Goal: Information Seeking & Learning: Learn about a topic

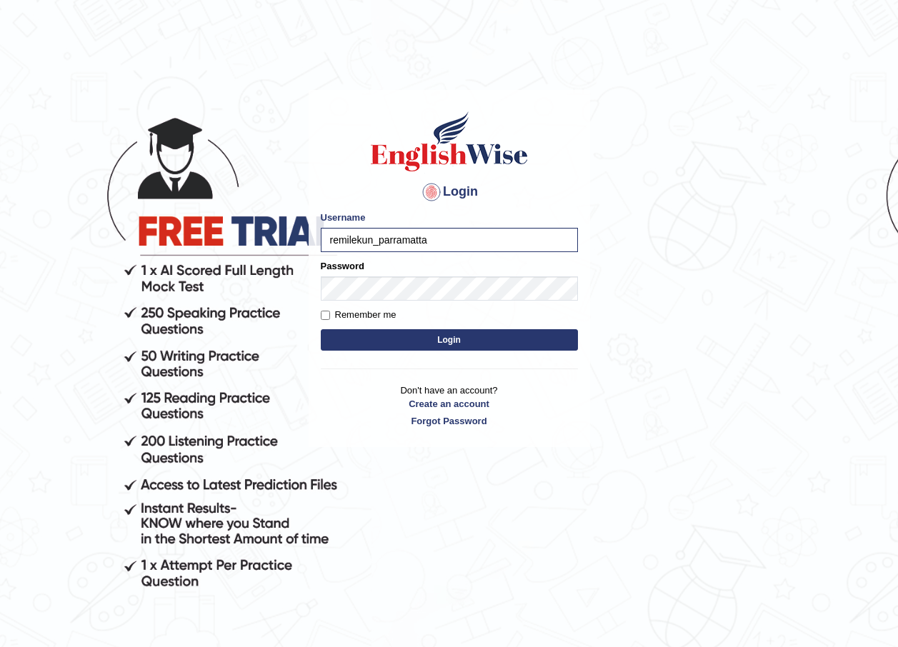
click at [374, 242] on input "remilekun_parramatta" at bounding box center [449, 240] width 257 height 24
type input "sheikh_parramatta"
click at [321, 329] on button "Login" at bounding box center [449, 339] width 257 height 21
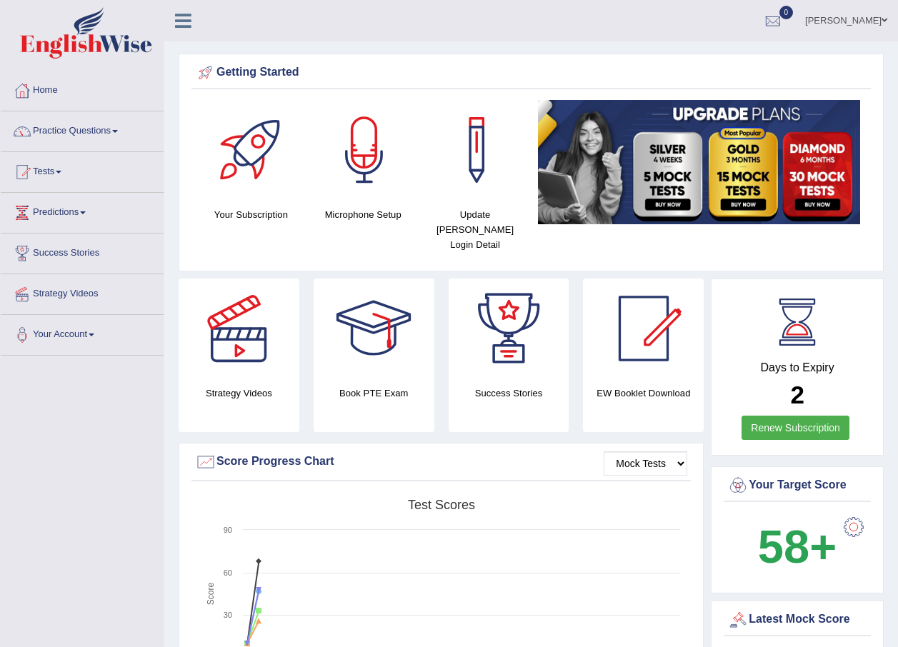
click at [462, 26] on ul "Sheikh Muqaddam Toggle navigation Username: sheikh_parramatta Access Type: Onli…" at bounding box center [641, 20] width 514 height 41
click at [775, 21] on div at bounding box center [773, 21] width 21 height 21
click at [885, 24] on span at bounding box center [885, 20] width 6 height 9
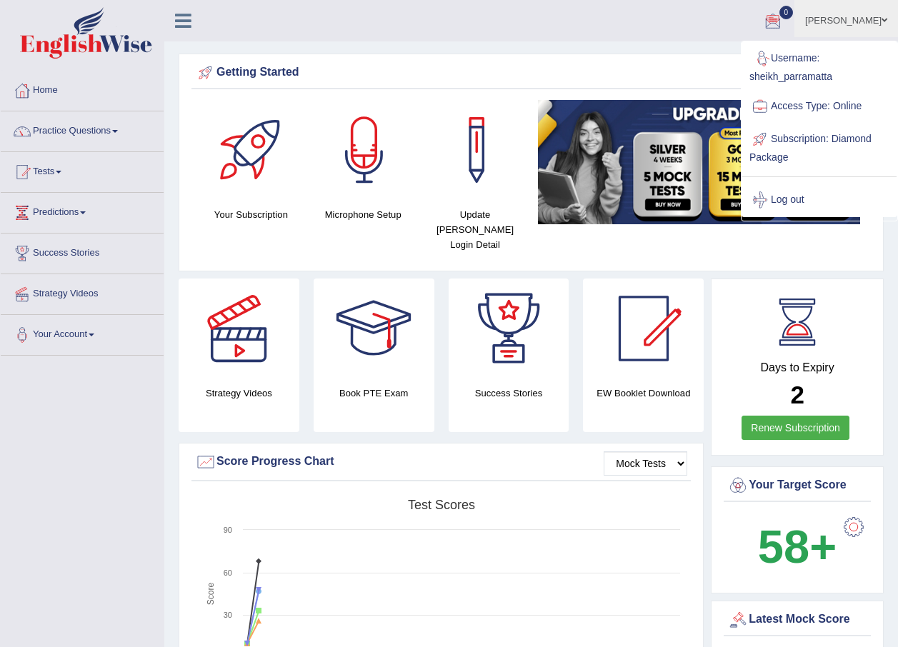
click at [580, 24] on ul "Sheikh Muqaddam Toggle navigation Username: sheikh_parramatta Access Type: Onli…" at bounding box center [641, 20] width 514 height 41
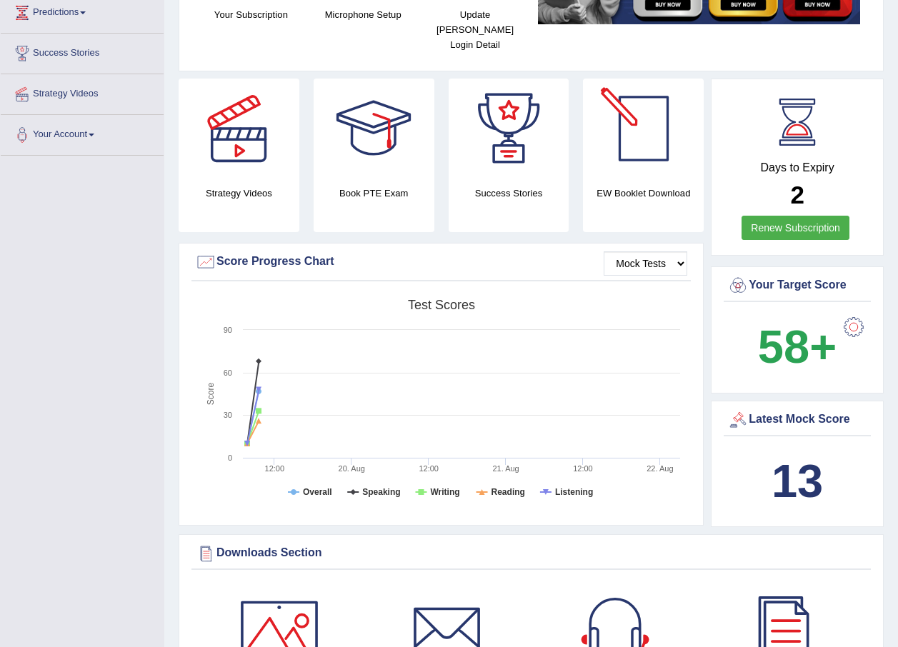
scroll to position [214, 0]
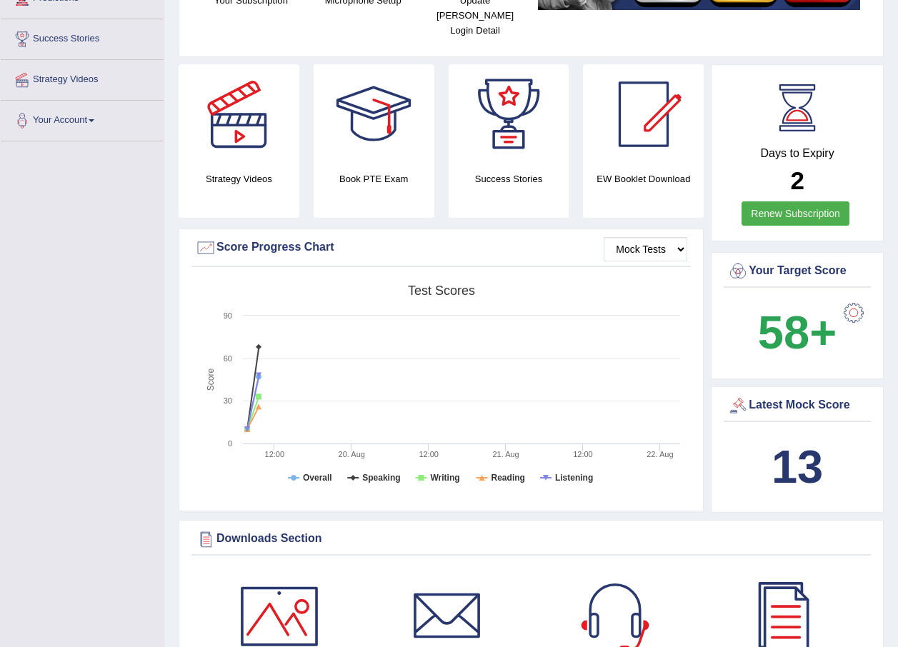
click at [788, 395] on div "Latest Mock Score" at bounding box center [798, 405] width 140 height 21
click at [744, 395] on div at bounding box center [738, 405] width 21 height 21
click at [778, 395] on div "Latest Mock Score" at bounding box center [798, 405] width 140 height 21
click at [785, 395] on div "Latest Mock Score" at bounding box center [798, 405] width 140 height 21
click at [786, 395] on div "Latest Mock Score" at bounding box center [798, 405] width 140 height 21
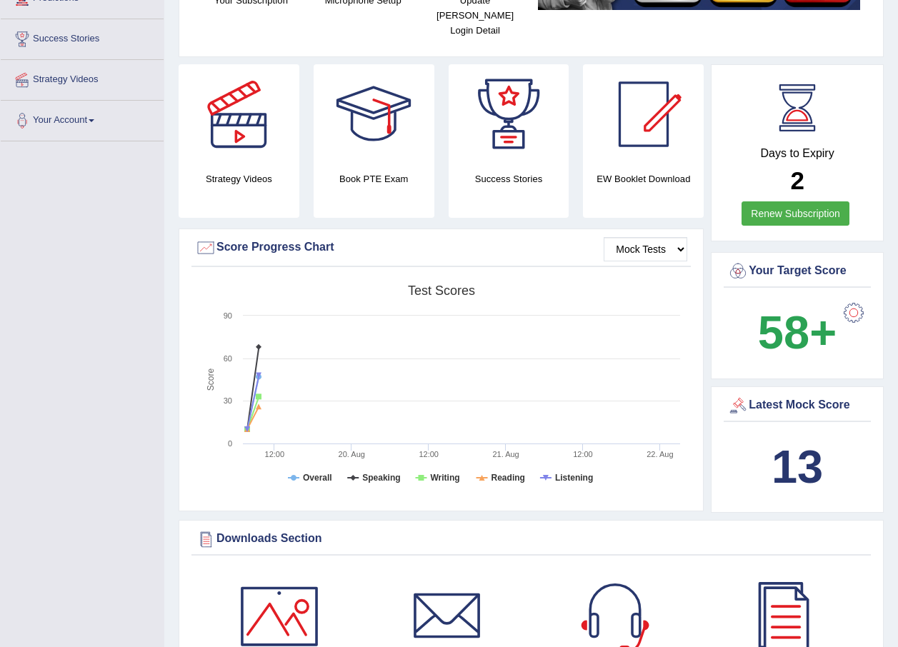
click at [787, 395] on div "Latest Mock Score" at bounding box center [798, 405] width 140 height 21
click at [788, 395] on div "Latest Mock Score" at bounding box center [798, 405] width 140 height 21
click at [860, 299] on div at bounding box center [854, 313] width 29 height 29
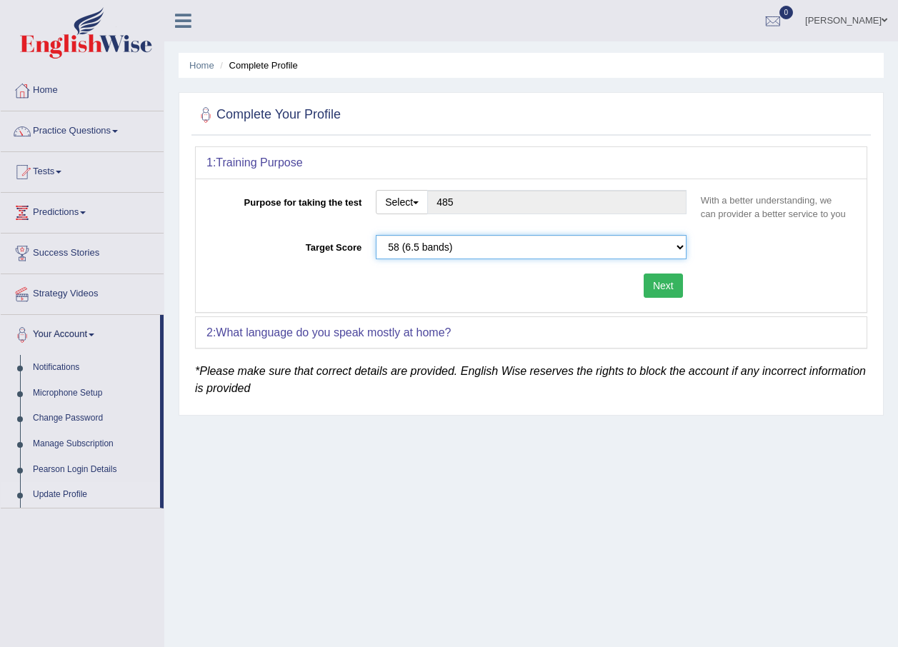
click at [678, 249] on select "Please select the correct value 50 (6 bands) 58 (6.5 bands) 65 (7 bands) 79 (8 …" at bounding box center [531, 247] width 311 height 24
click at [680, 250] on select "Please select the correct value 50 (6 bands) 58 (6.5 bands) 65 (7 bands) 79 (8 …" at bounding box center [531, 247] width 311 height 24
click at [660, 289] on button "Next" at bounding box center [663, 286] width 39 height 24
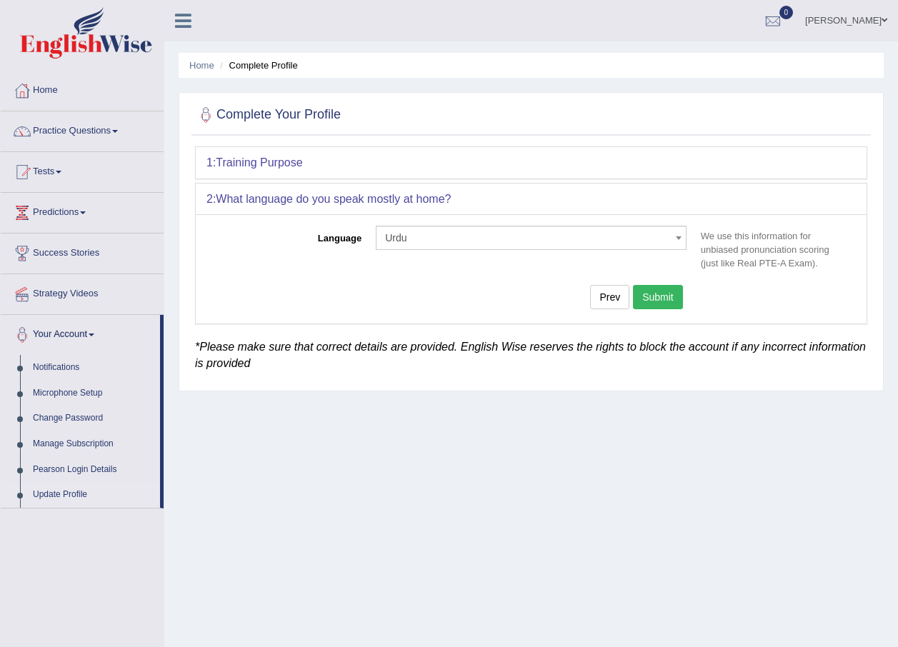
click at [660, 295] on button "Submit" at bounding box center [658, 297] width 50 height 24
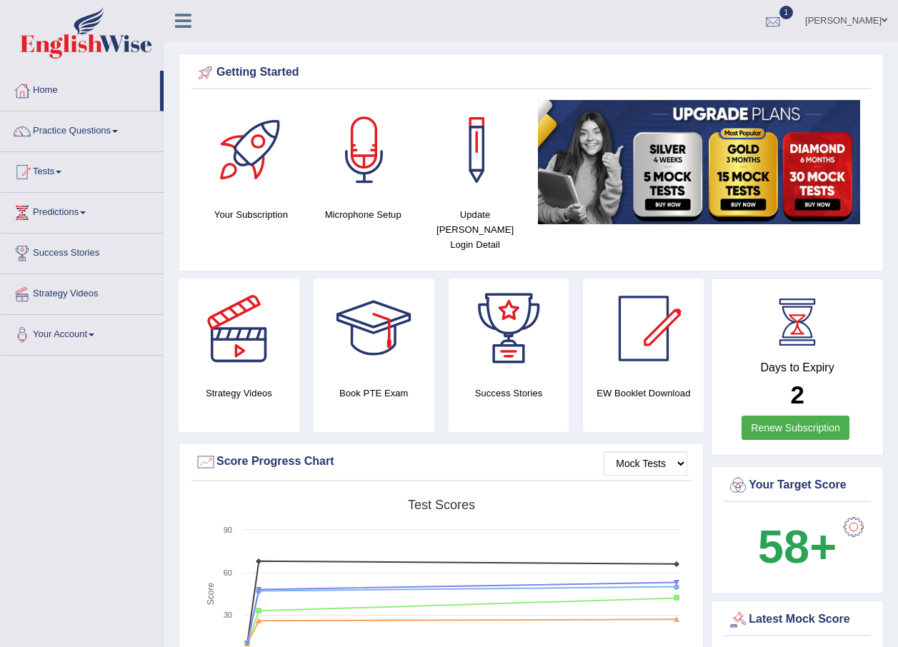
click at [768, 23] on div at bounding box center [773, 21] width 21 height 21
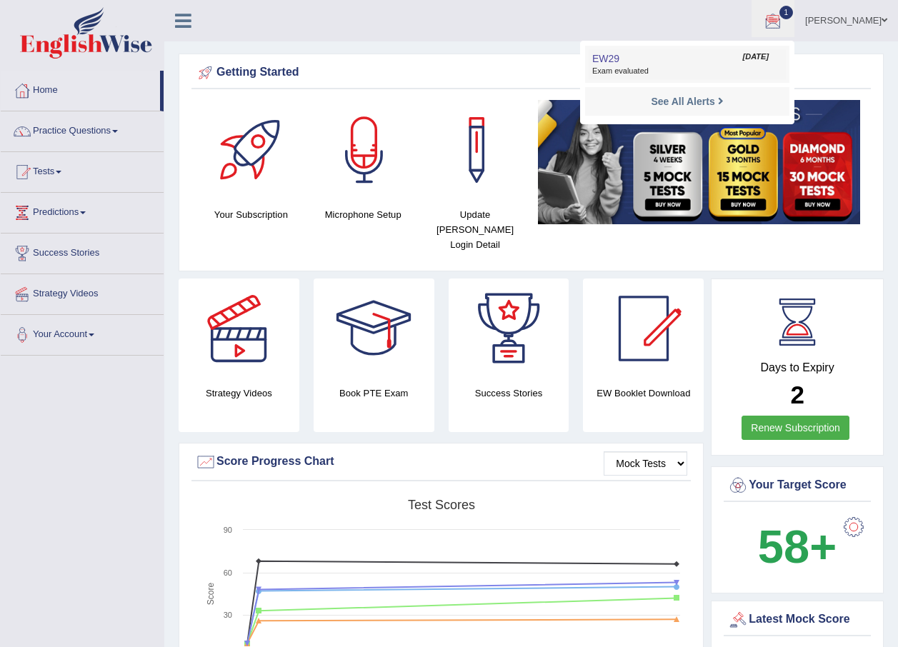
click at [657, 56] on link "EW29 Aug 22, 2025 Exam evaluated" at bounding box center [687, 64] width 197 height 30
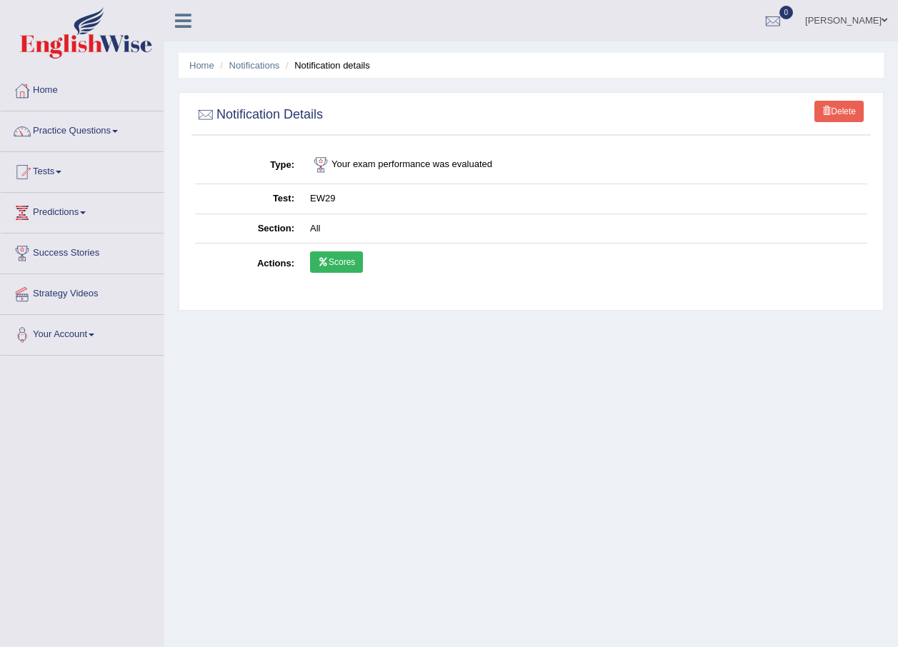
click at [344, 261] on link "Scores" at bounding box center [336, 262] width 53 height 21
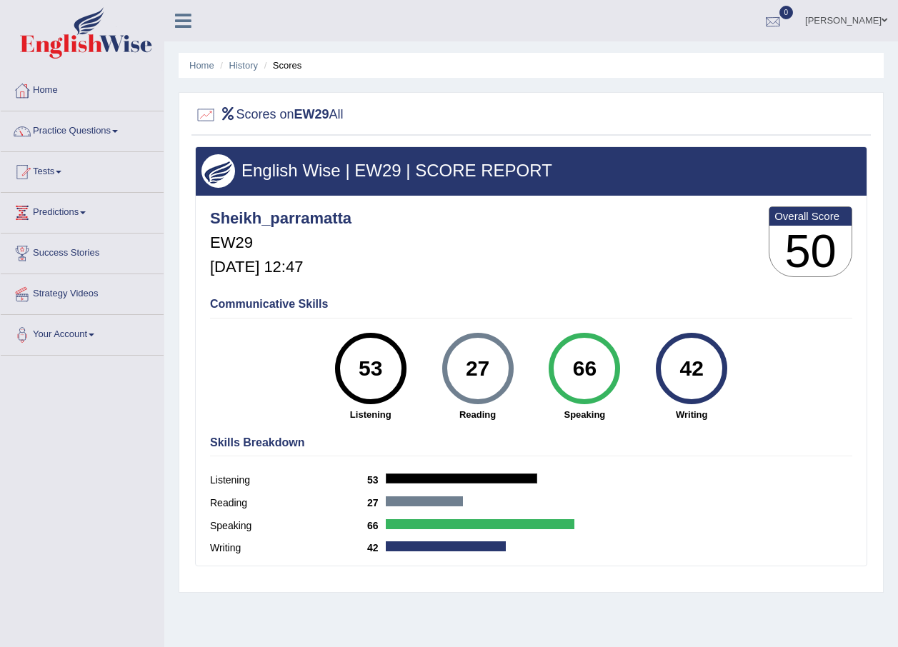
click at [771, 21] on div at bounding box center [773, 21] width 21 height 21
click at [687, 64] on strong "See All Alerts" at bounding box center [683, 59] width 64 height 11
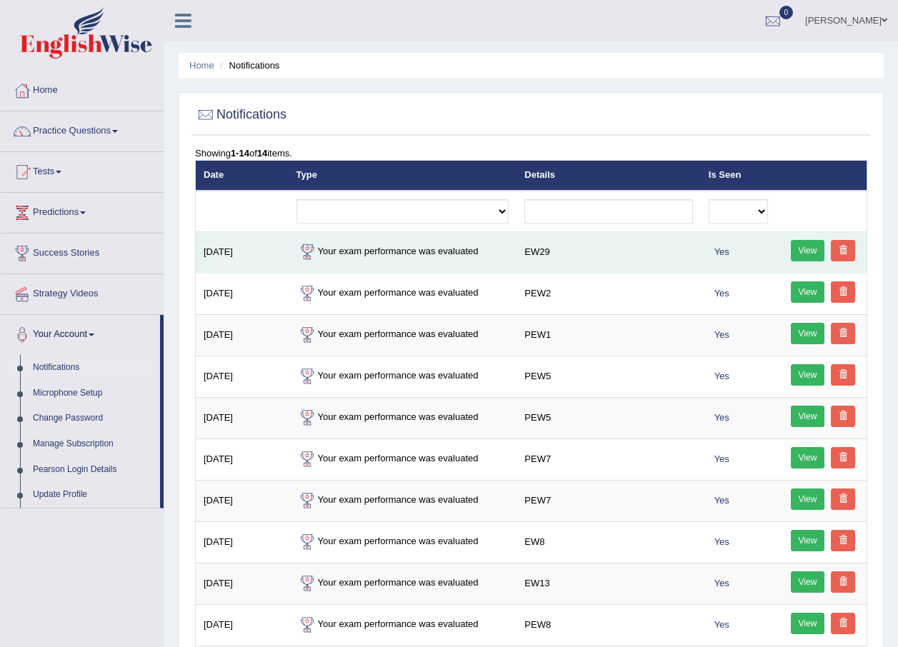
click at [800, 249] on link "View" at bounding box center [808, 250] width 34 height 21
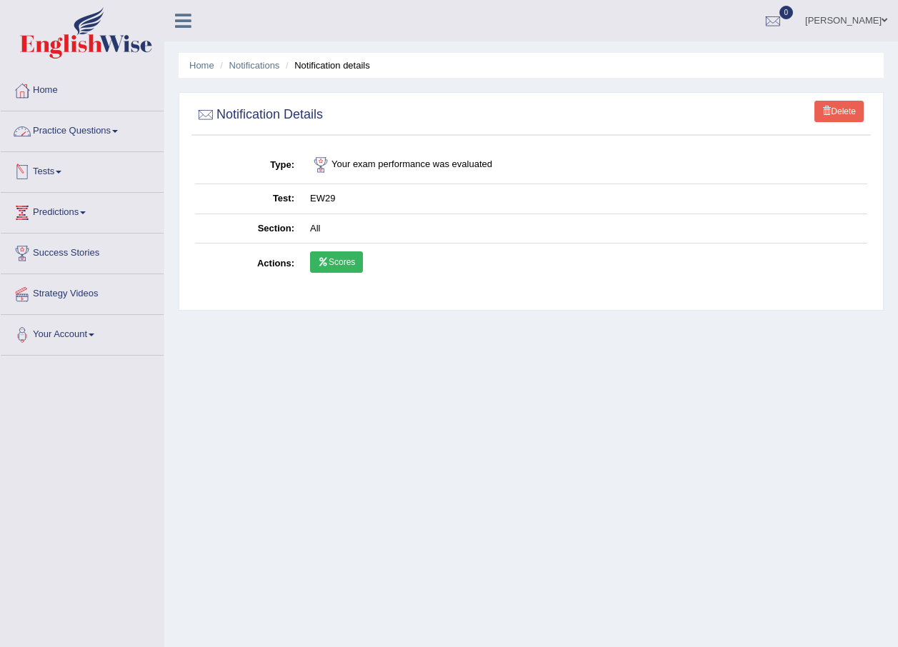
click at [57, 164] on link "Tests" at bounding box center [82, 170] width 163 height 36
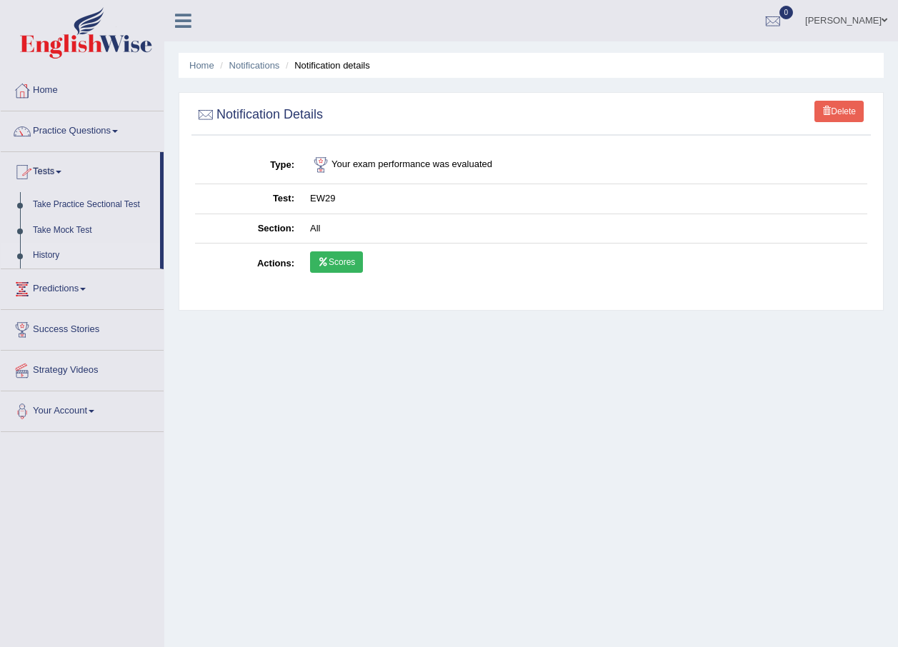
click at [45, 251] on link "History" at bounding box center [93, 256] width 134 height 26
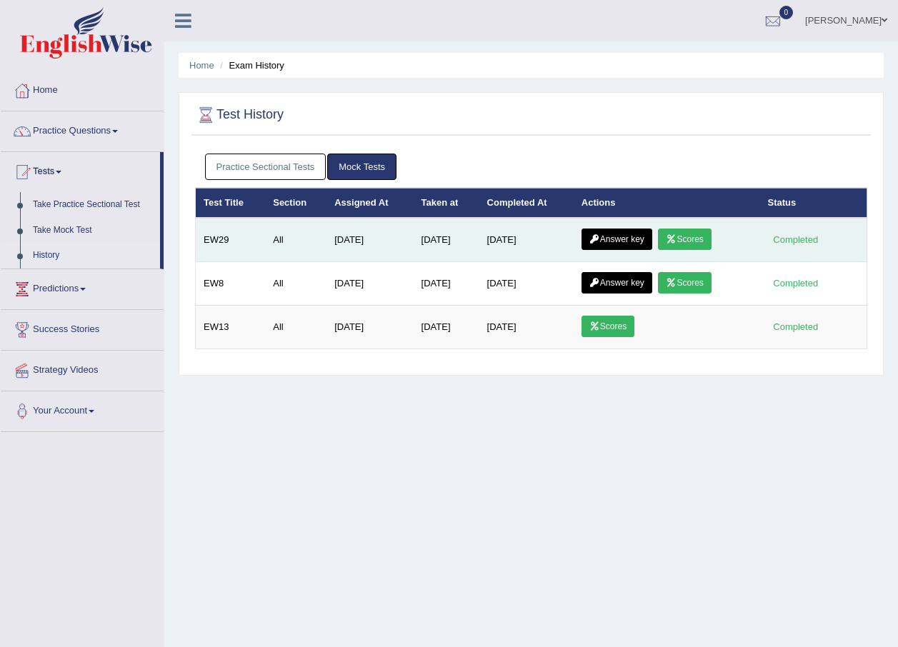
click at [616, 239] on link "Answer key" at bounding box center [617, 239] width 71 height 21
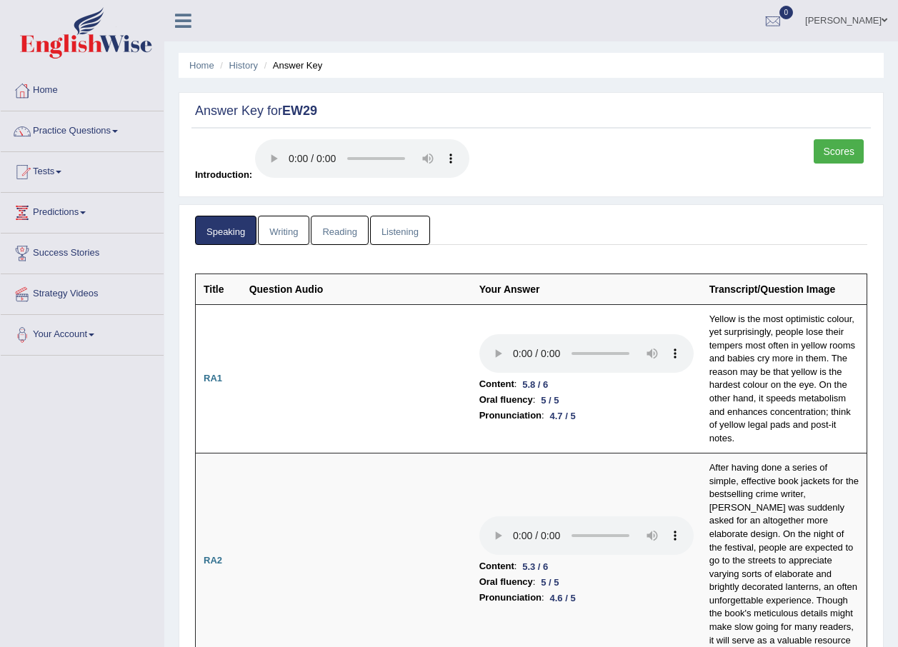
click at [348, 232] on link "Reading" at bounding box center [339, 230] width 57 height 29
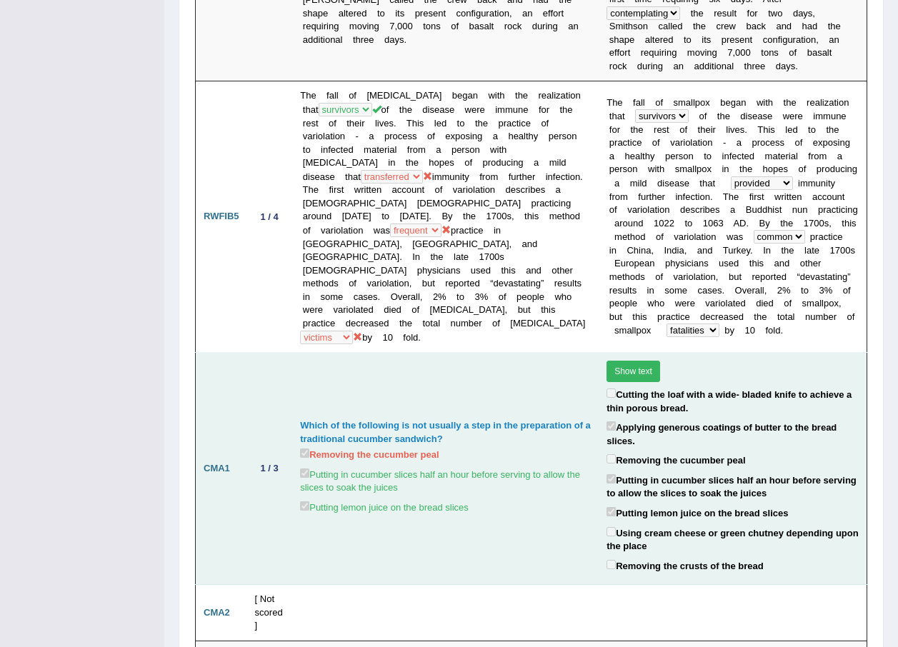
scroll to position [1858, 0]
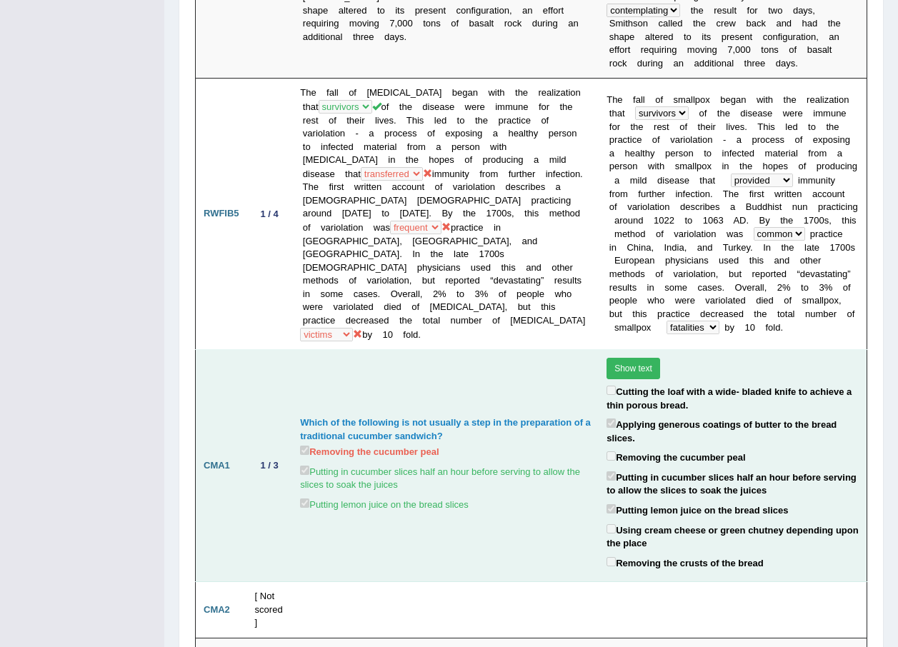
click at [617, 358] on button "Show text" at bounding box center [634, 368] width 54 height 21
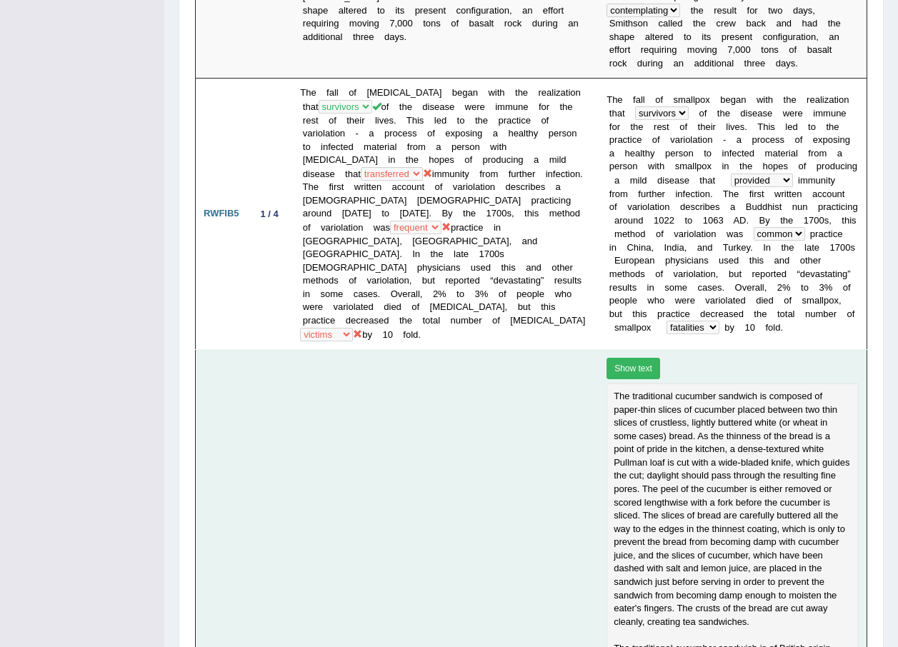
click at [617, 358] on button "Show text" at bounding box center [634, 368] width 54 height 21
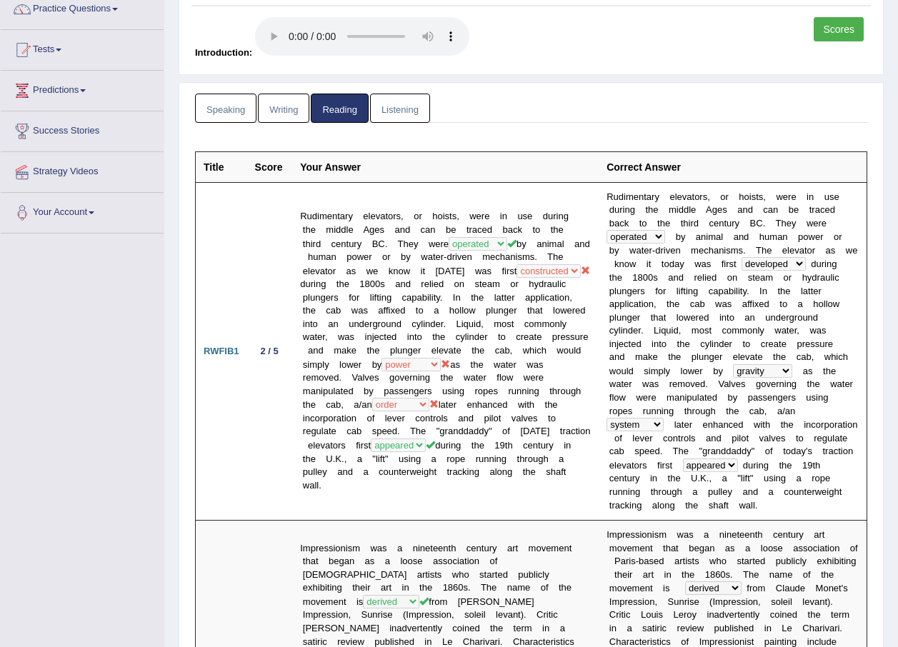
scroll to position [0, 0]
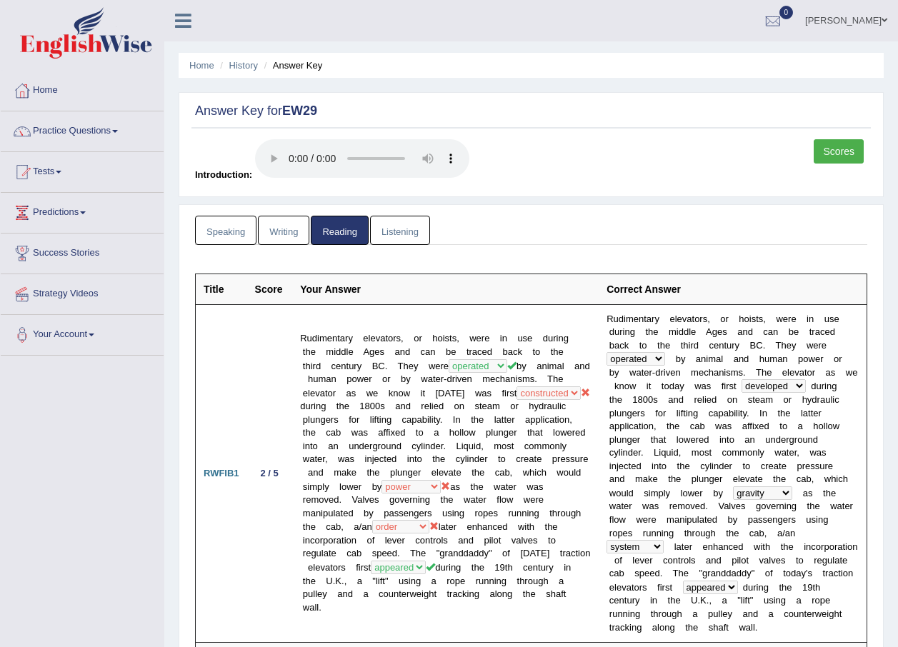
click at [283, 237] on link "Writing" at bounding box center [283, 230] width 51 height 29
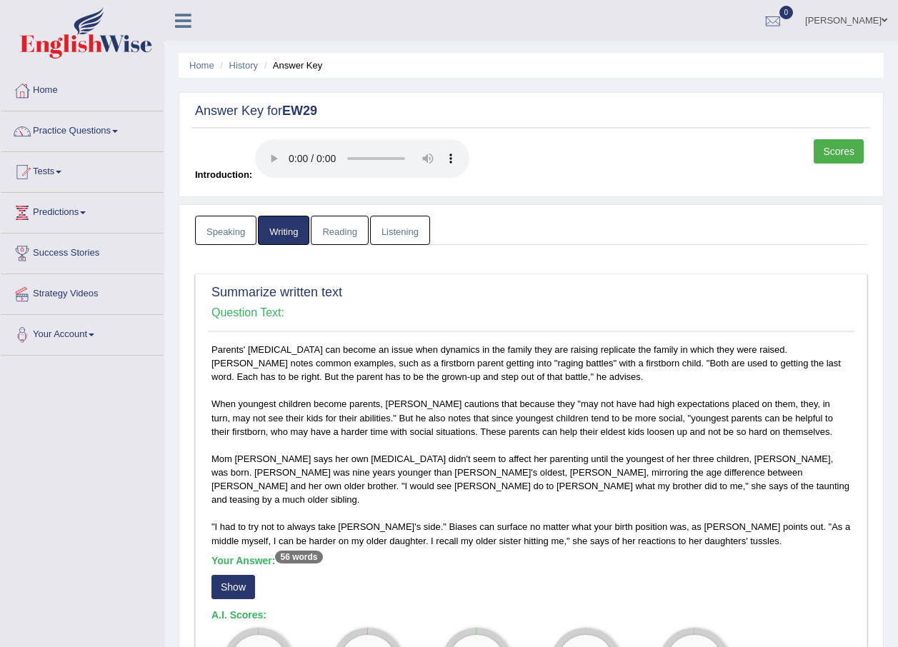
click at [393, 233] on link "Listening" at bounding box center [400, 230] width 60 height 29
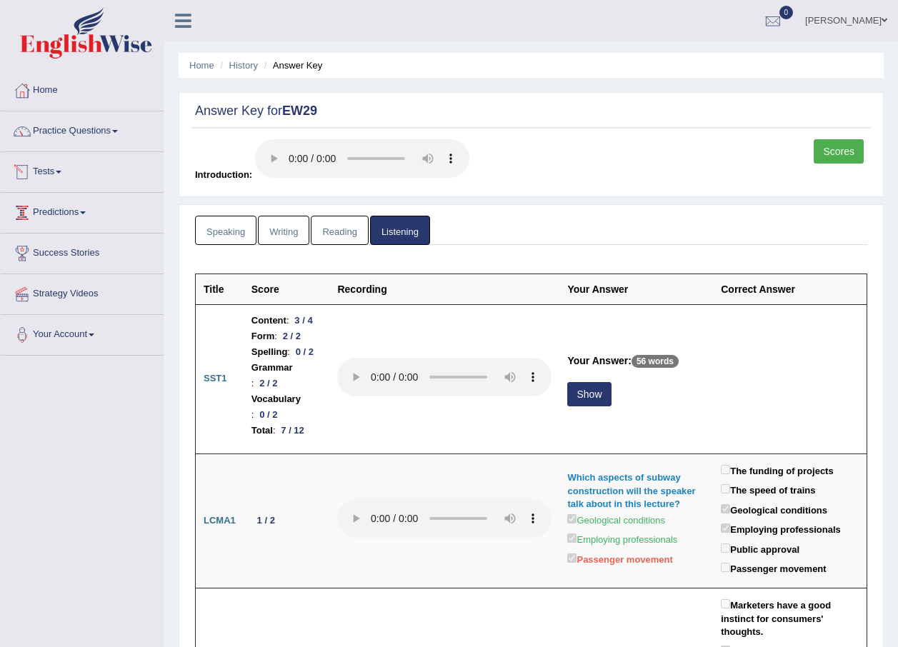
click at [60, 174] on link "Tests" at bounding box center [82, 170] width 163 height 36
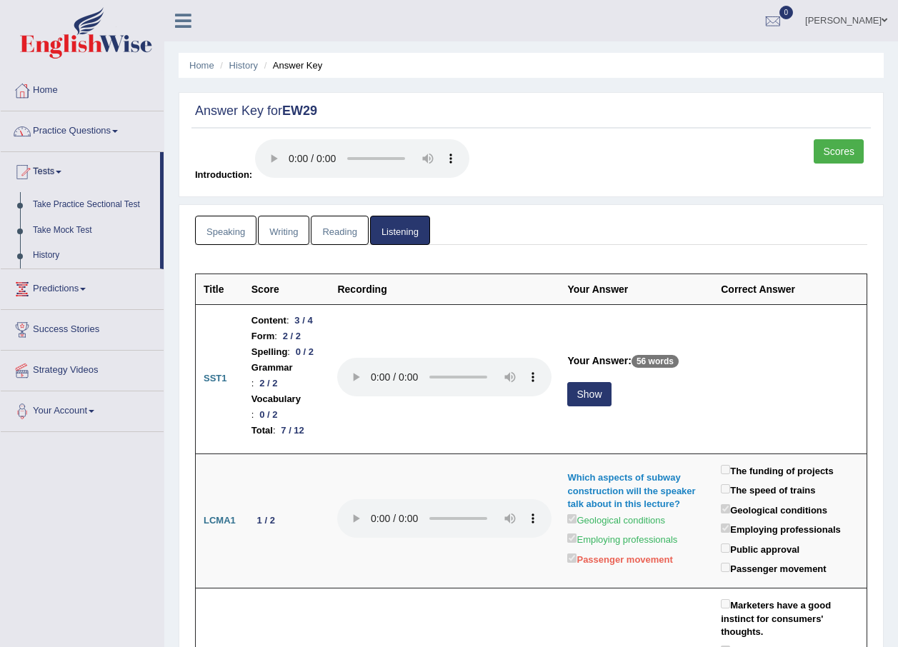
click at [83, 126] on link "Practice Questions" at bounding box center [82, 129] width 163 height 36
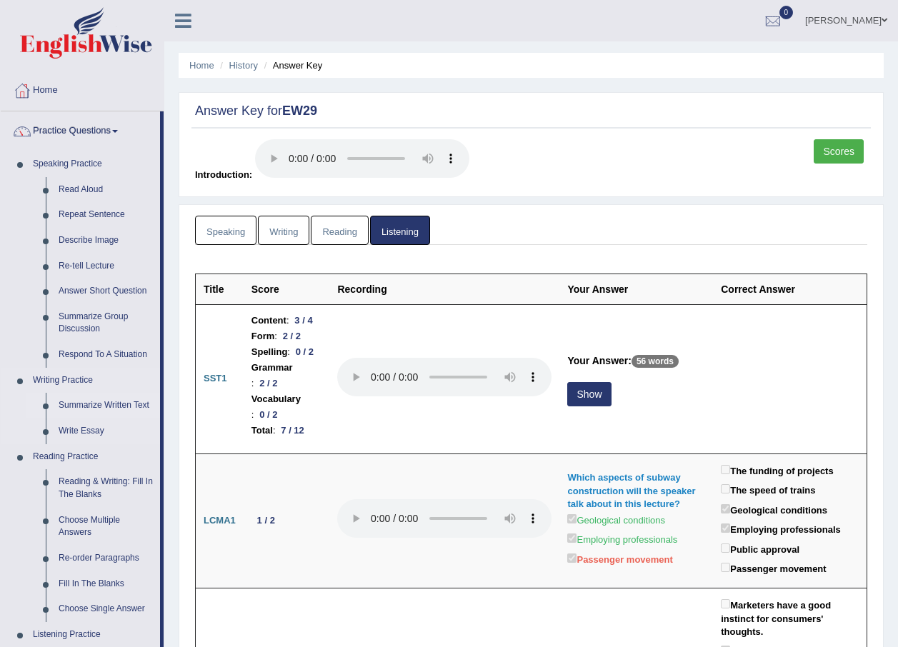
click at [106, 404] on link "Summarize Written Text" at bounding box center [106, 406] width 108 height 26
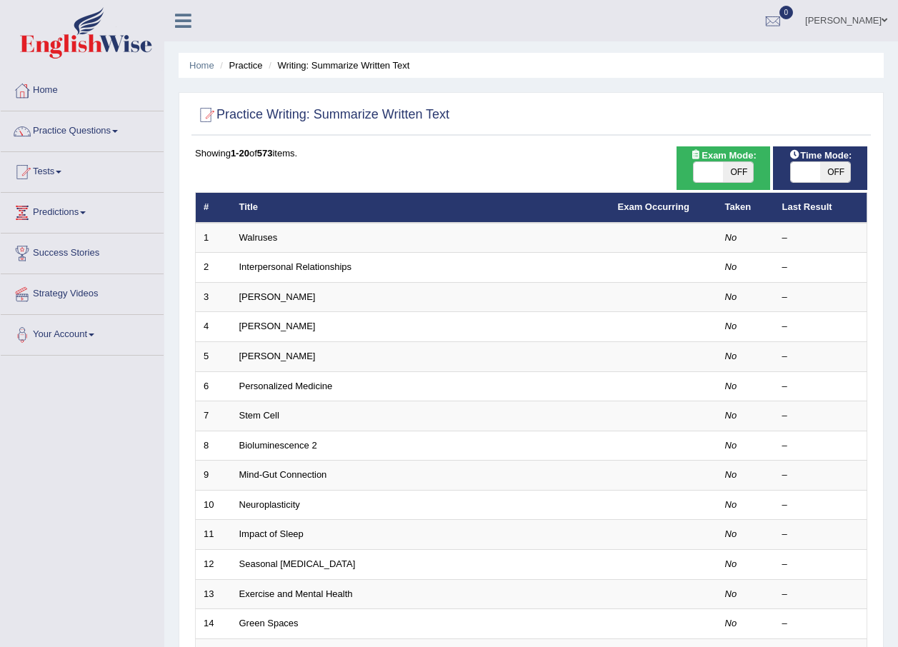
click at [271, 509] on link "Neuroplasticity" at bounding box center [269, 505] width 61 height 11
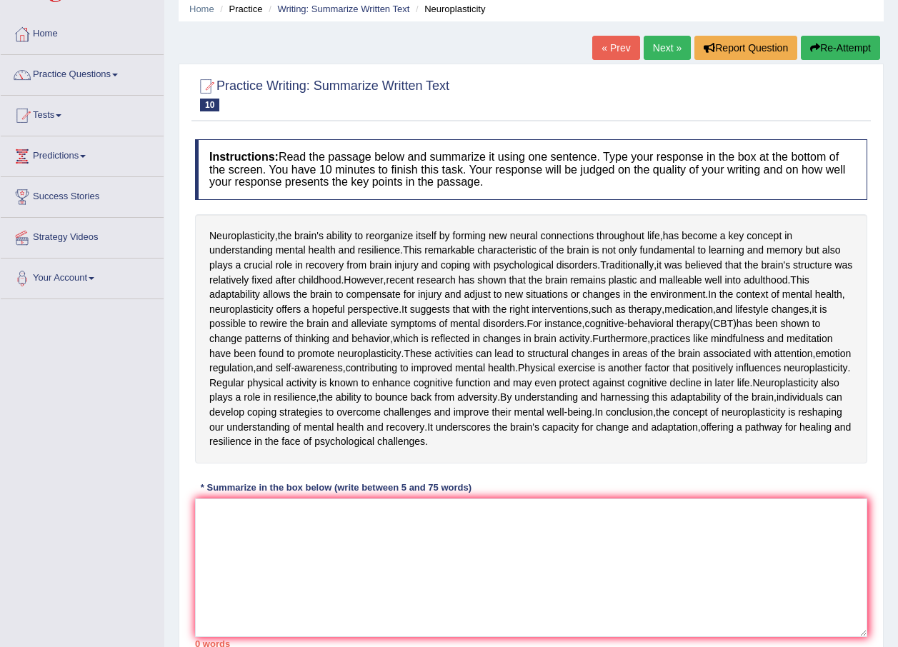
scroll to position [143, 0]
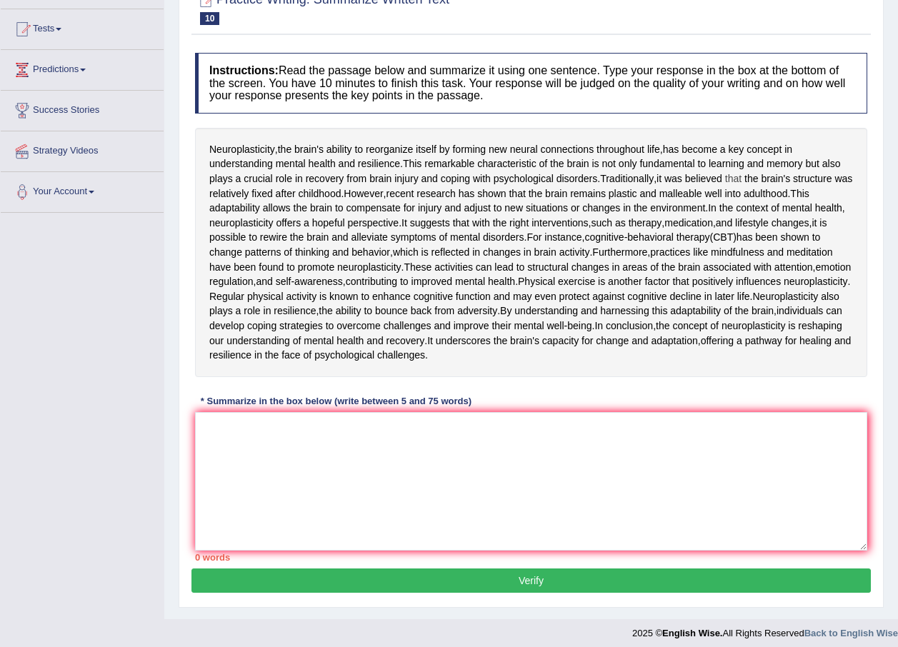
drag, startPoint x: 296, startPoint y: 209, endPoint x: 336, endPoint y: 207, distance: 40.1
click at [336, 207] on div "Neuroplasticity , the brain's ability to reorganize itself by forming new neura…" at bounding box center [531, 252] width 672 height 249
click at [685, 187] on span "believed" at bounding box center [703, 179] width 37 height 15
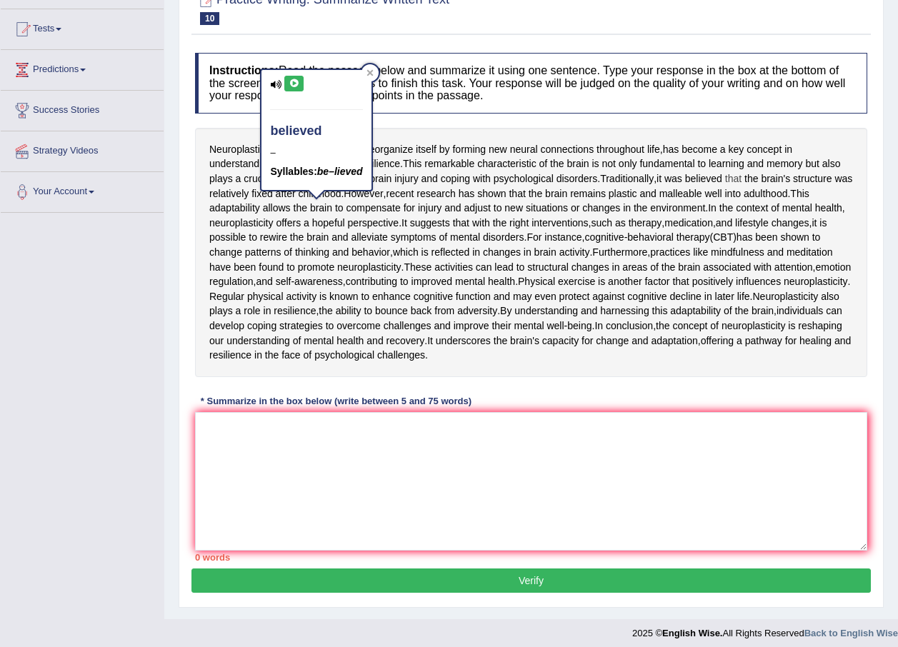
click at [725, 187] on span "that" at bounding box center [733, 179] width 16 height 15
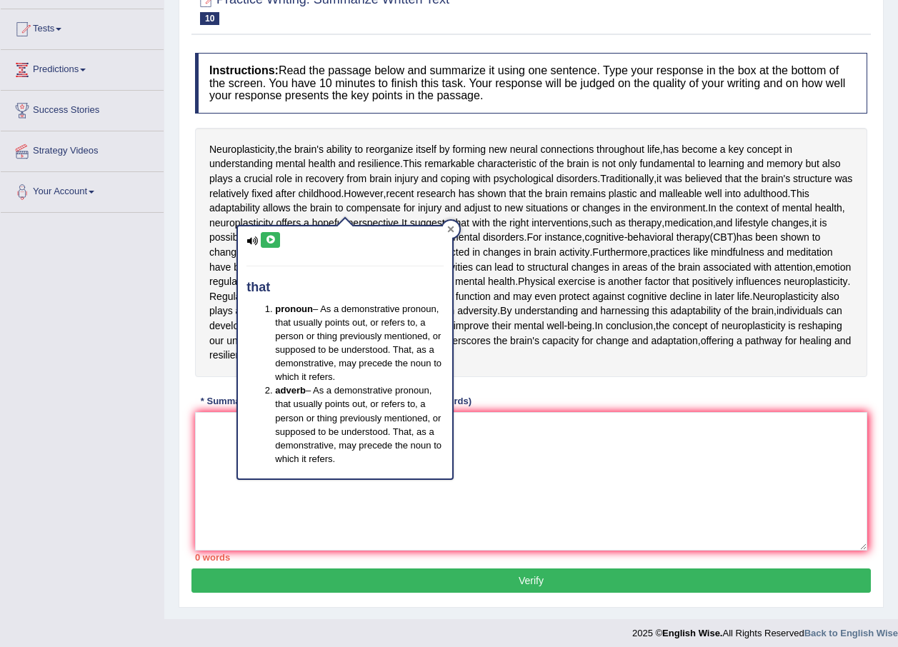
click at [457, 230] on div at bounding box center [450, 229] width 17 height 17
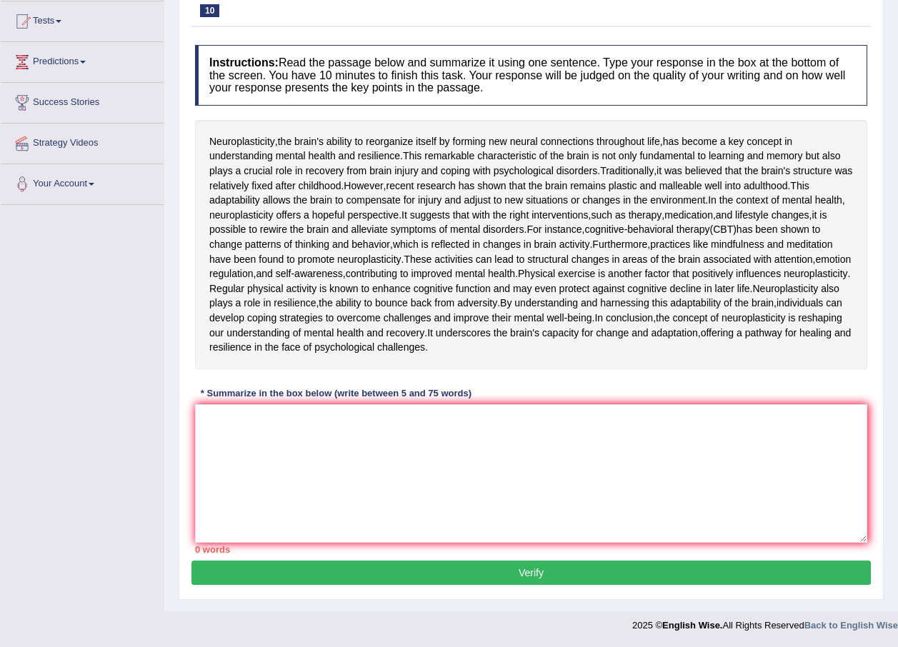
scroll to position [214, 0]
click at [411, 497] on textarea at bounding box center [531, 473] width 672 height 139
click at [530, 493] on textarea at bounding box center [531, 473] width 672 height 139
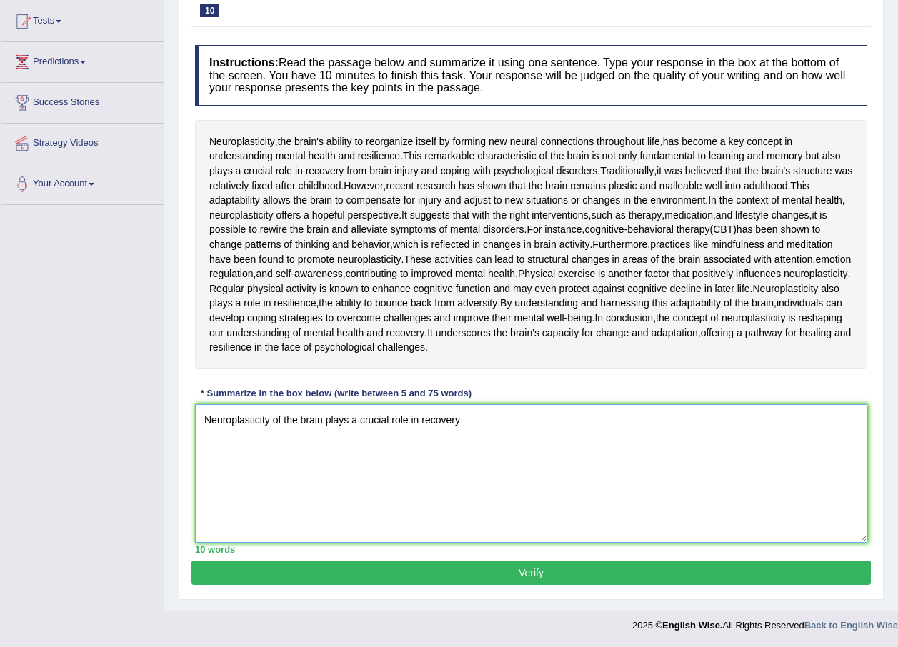
click at [485, 474] on textarea "Neuroplasticity of the brain plays a crucial role in recovery" at bounding box center [531, 473] width 672 height 139
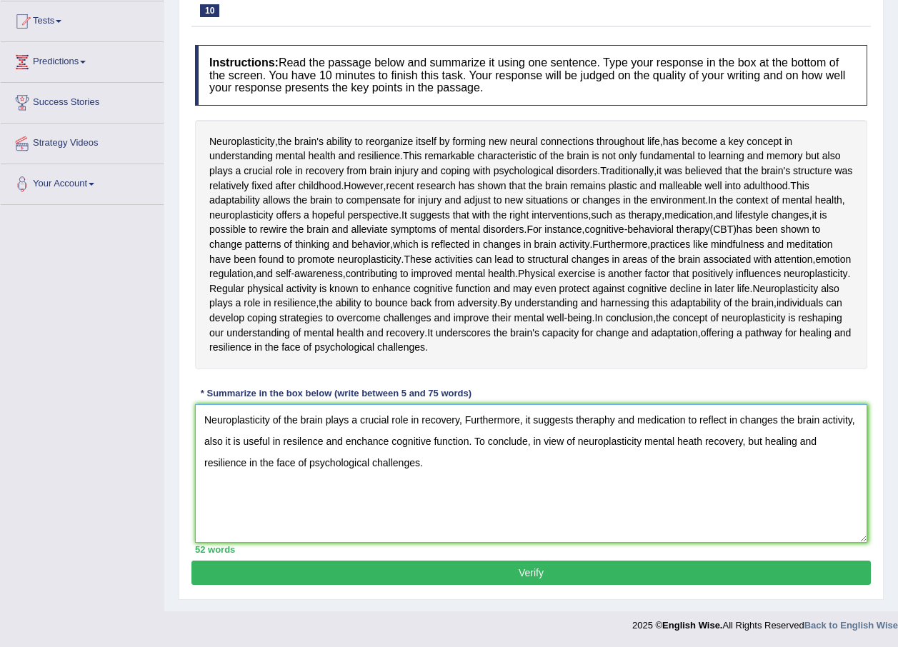
scroll to position [268, 0]
type textarea "Neuroplasticity of the brain plays a crucial role in recovery, Furthermore, it …"
click at [538, 579] on button "Verify" at bounding box center [532, 573] width 680 height 24
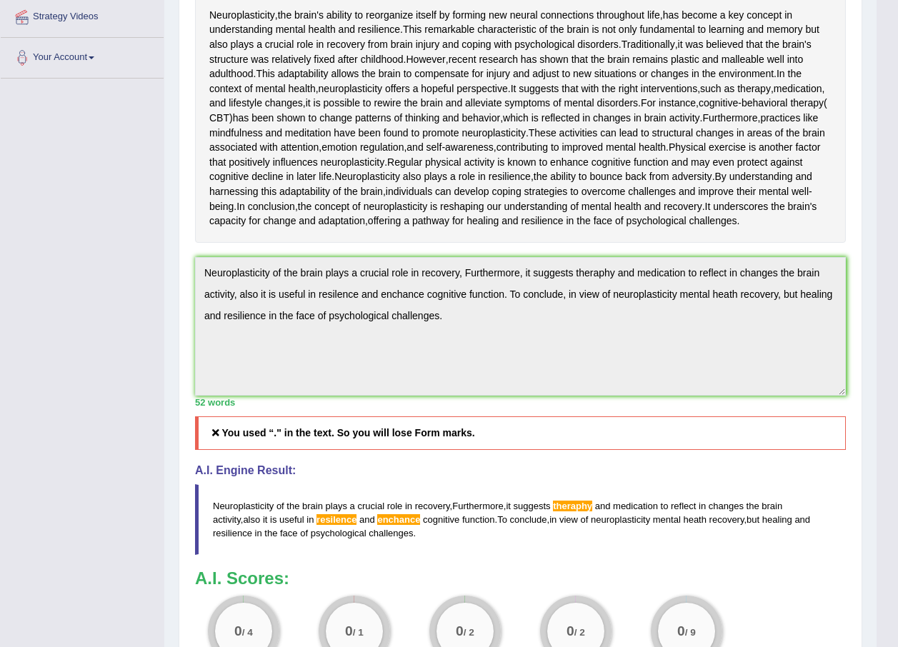
scroll to position [74, 0]
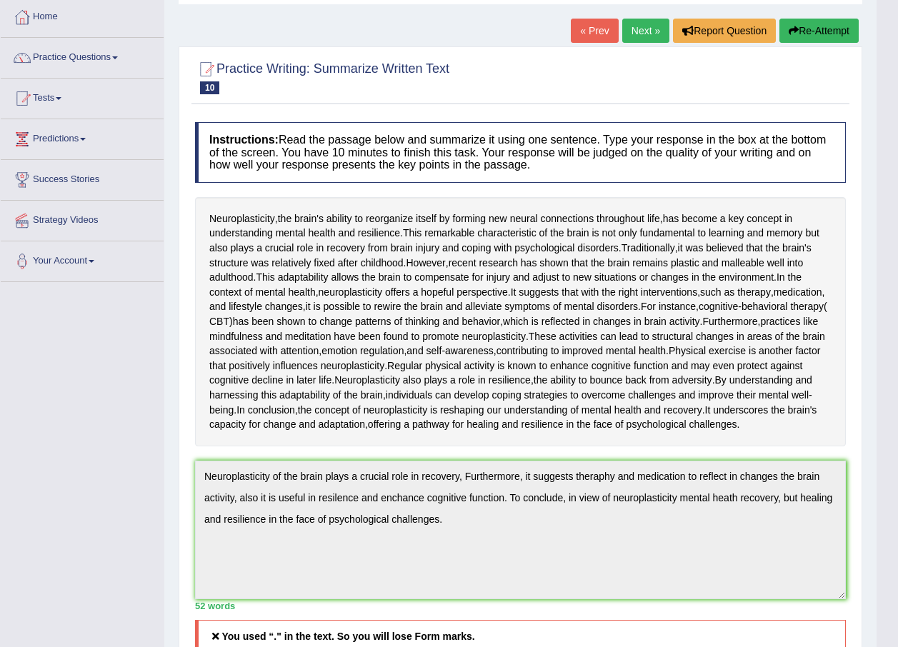
click at [814, 19] on button "Re-Attempt" at bounding box center [819, 31] width 79 height 24
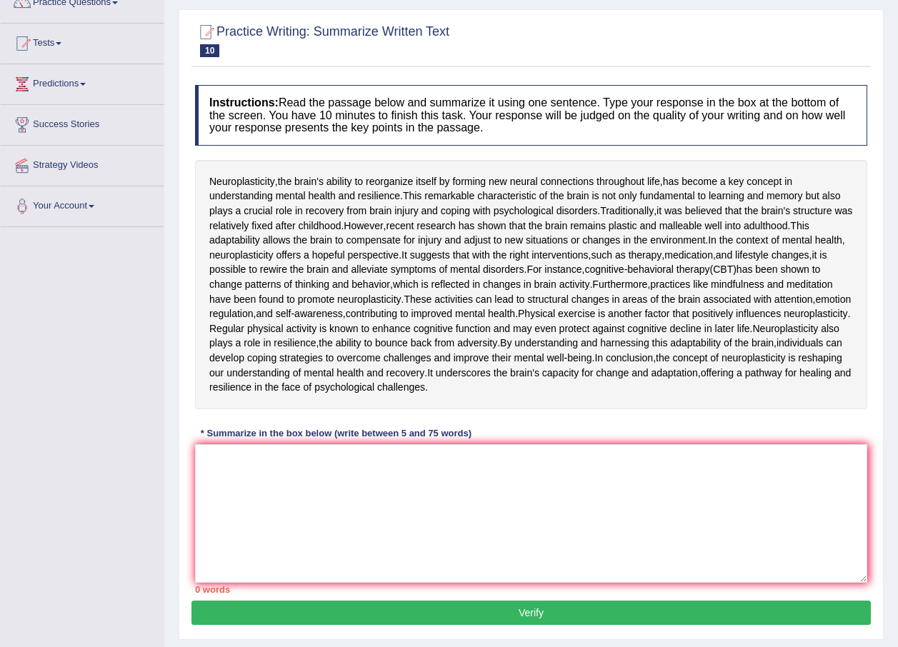
scroll to position [286, 0]
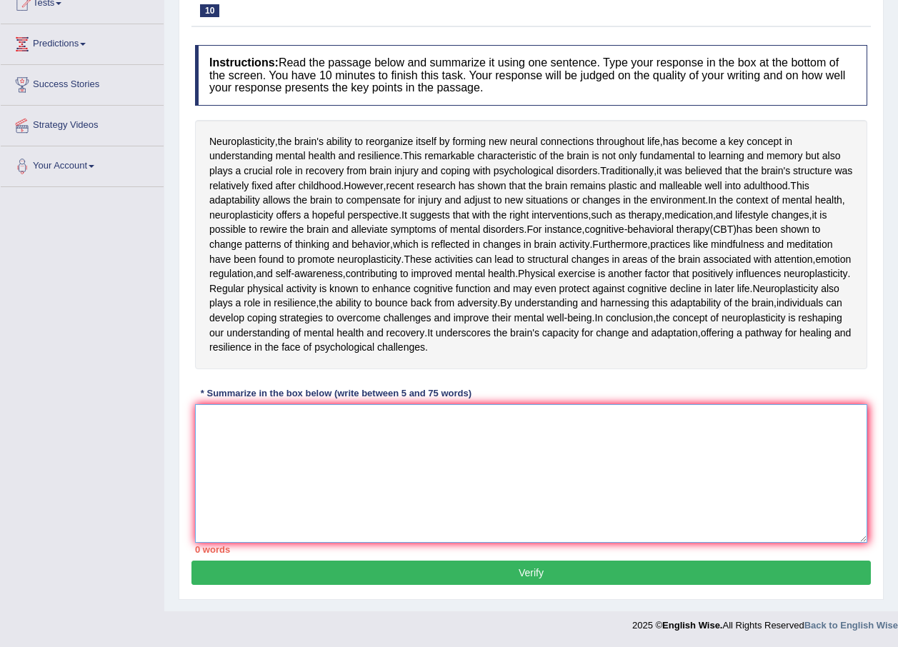
click at [442, 432] on textarea at bounding box center [531, 473] width 672 height 139
click at [471, 452] on textarea "The passage" at bounding box center [531, 473] width 672 height 139
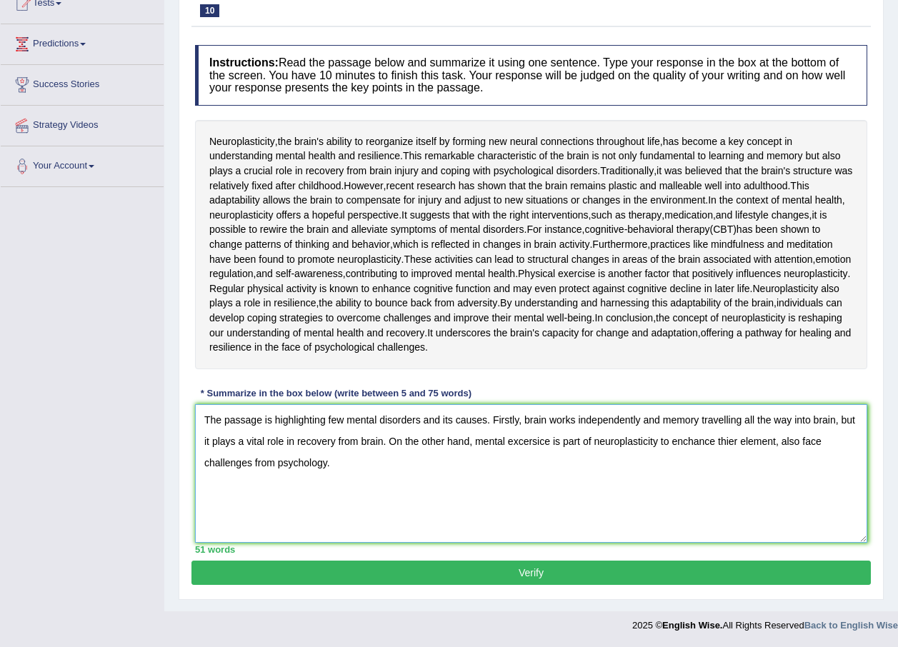
type textarea "The passage is highlighting few mental disorders and its causes. Firstly, brain…"
click at [538, 577] on button "Verify" at bounding box center [532, 573] width 680 height 24
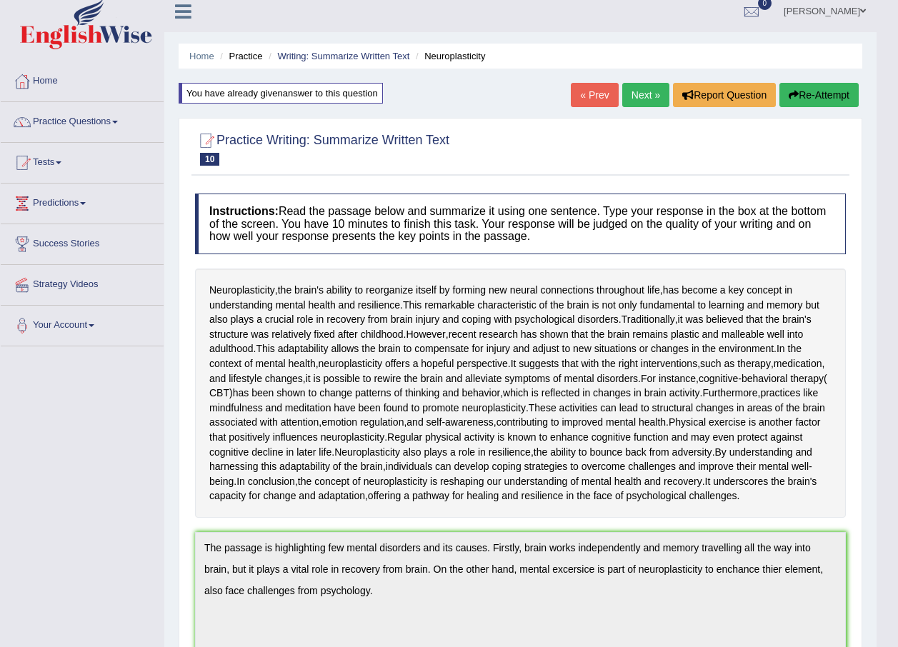
scroll to position [0, 0]
